Goal: Find contact information: Find contact information

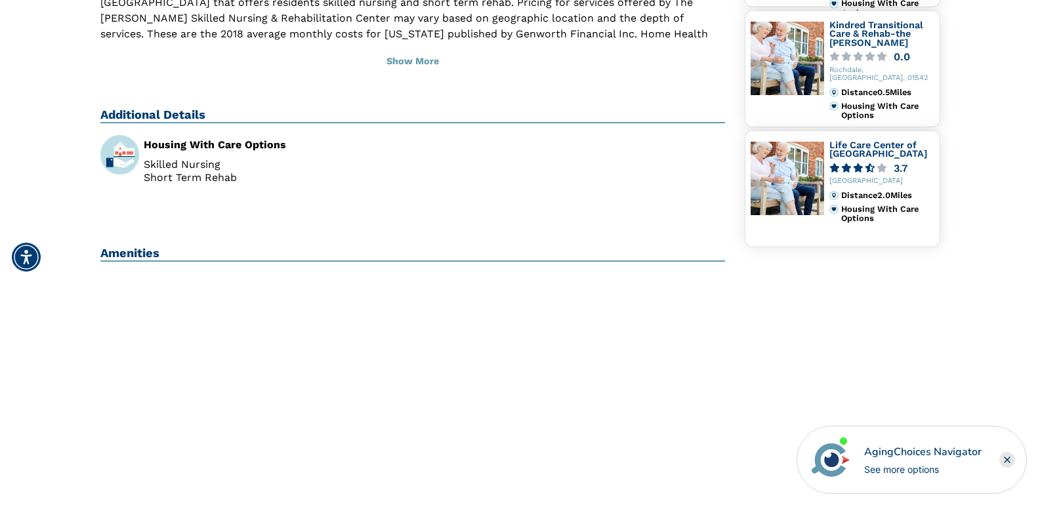
scroll to position [525, 0]
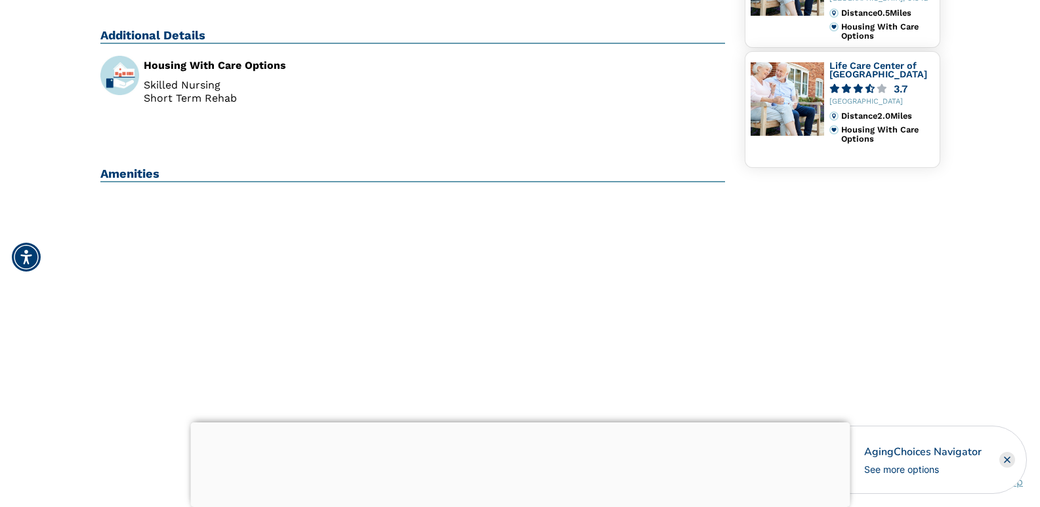
click at [1005, 460] on rect "Close" at bounding box center [1008, 460] width 16 height 16
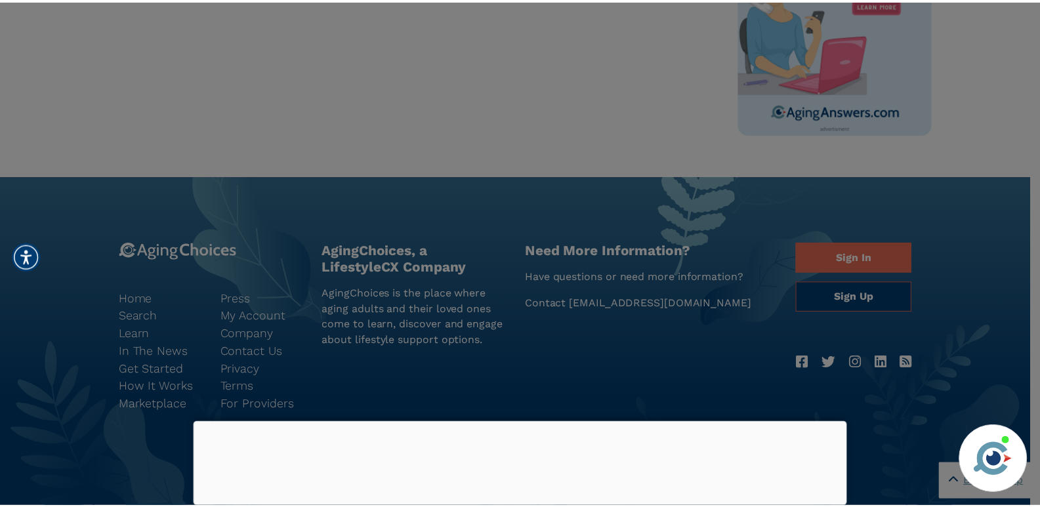
scroll to position [1432, 0]
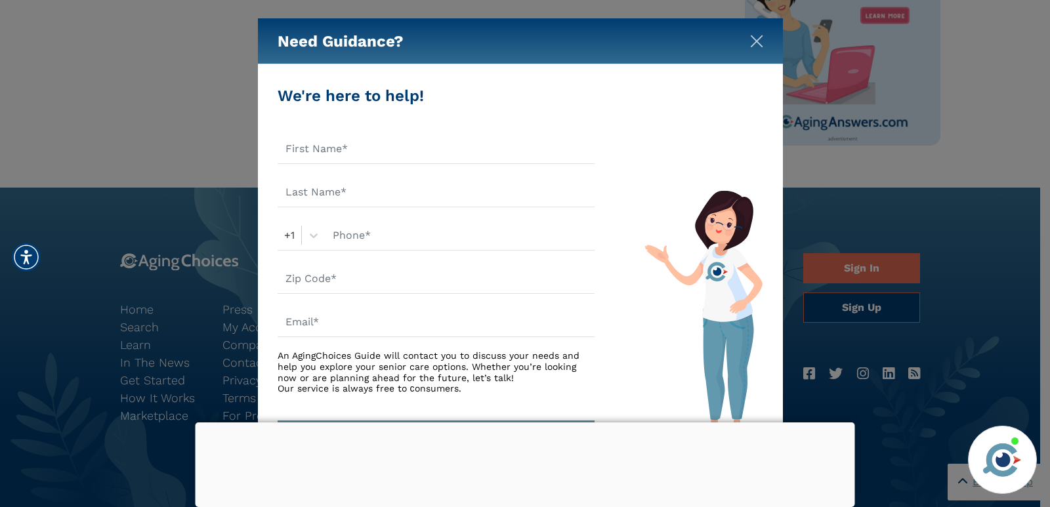
click at [758, 42] on img "Close" at bounding box center [756, 41] width 13 height 13
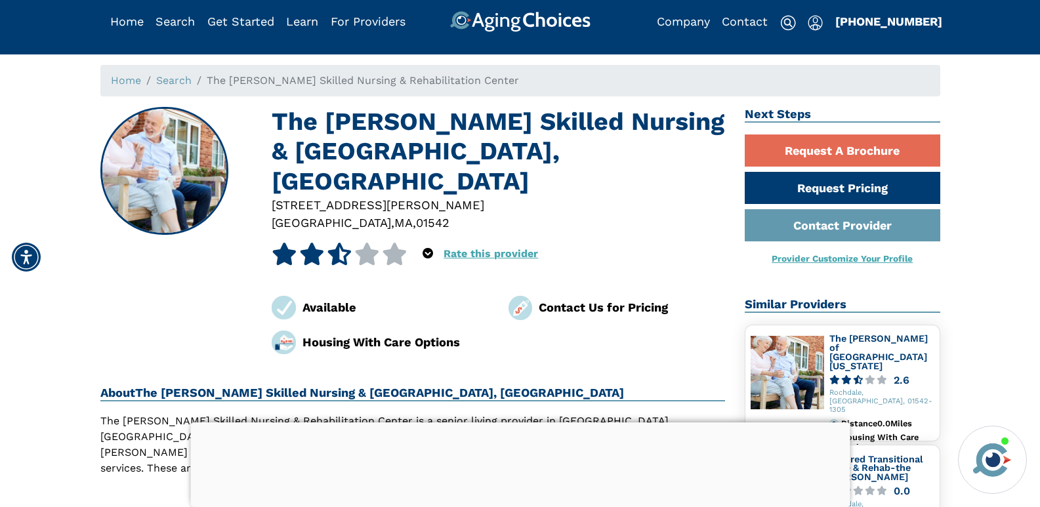
scroll to position [0, 0]
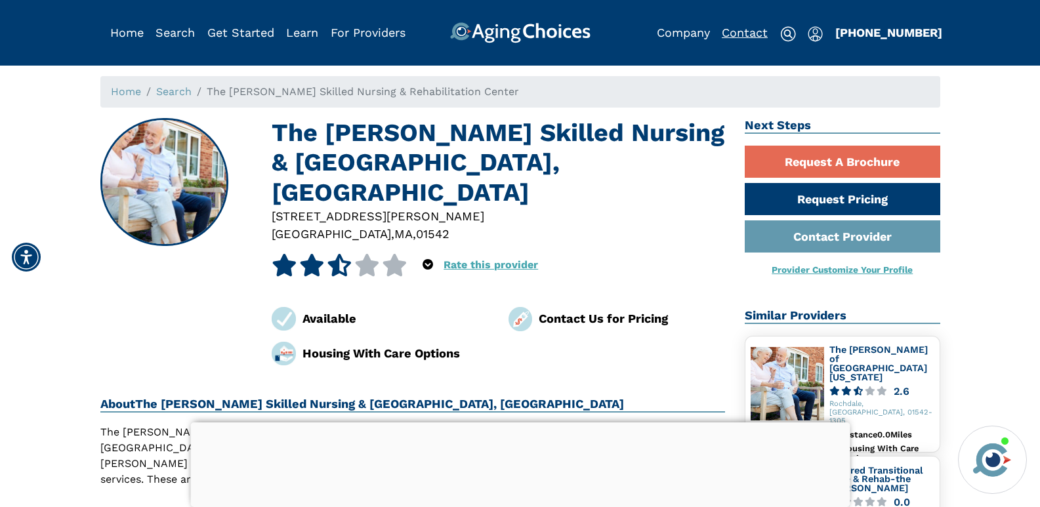
click at [746, 37] on link "Contact" at bounding box center [745, 33] width 46 height 14
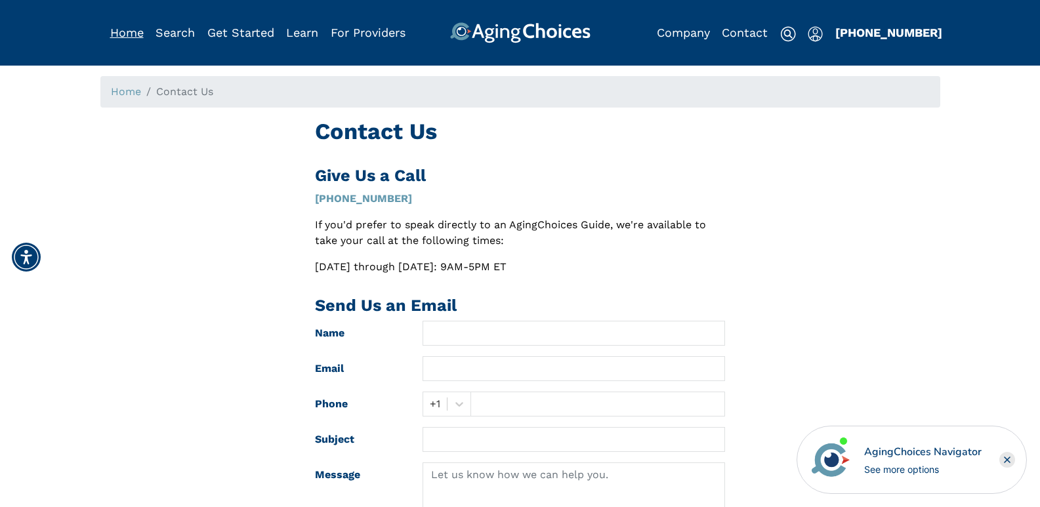
click at [134, 30] on link "Home" at bounding box center [126, 33] width 33 height 14
